Goal: Task Accomplishment & Management: Manage account settings

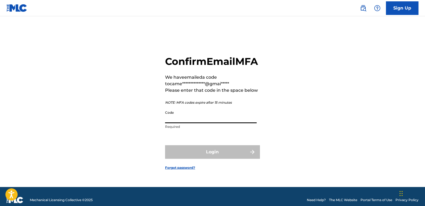
click at [178, 123] on input "Code" at bounding box center [211, 115] width 92 height 15
paste input "917712"
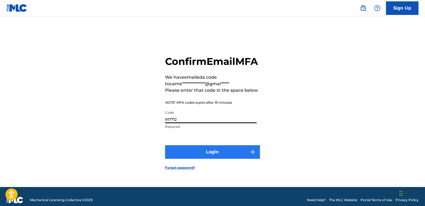
type input "917712"
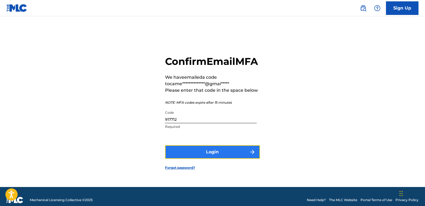
click at [197, 158] on button "Login" at bounding box center [212, 152] width 95 height 14
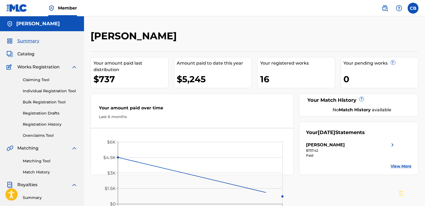
scroll to position [81, 0]
